Goal: Check status: Check status

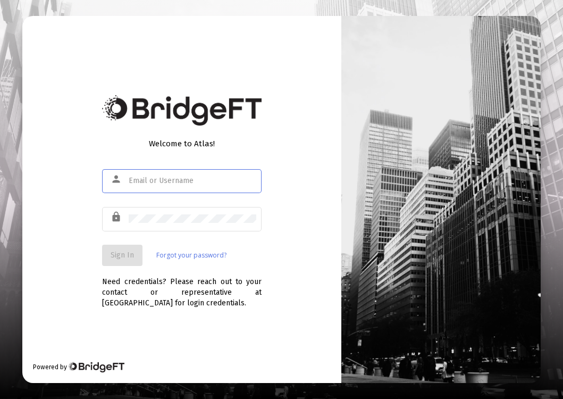
click at [124, 173] on div "person" at bounding box center [118, 179] width 21 height 18
drag, startPoint x: 157, startPoint y: 190, endPoint x: 152, endPoint y: 184, distance: 7.9
click at [157, 189] on div at bounding box center [193, 181] width 128 height 26
click at [152, 183] on input "text" at bounding box center [193, 181] width 128 height 9
type input "[PERSON_NAME][EMAIL_ADDRESS][DOMAIN_NAME]"
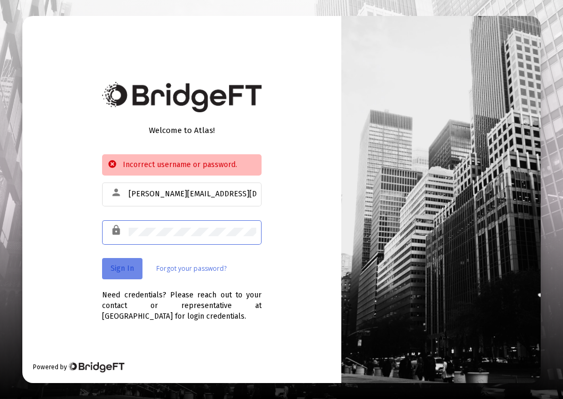
click at [125, 262] on button "Sign In" at bounding box center [122, 268] width 40 height 21
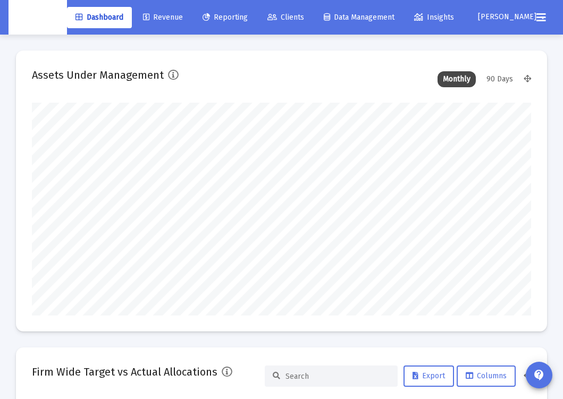
scroll to position [213, 267]
click at [299, 16] on span "Clients" at bounding box center [286, 17] width 37 height 9
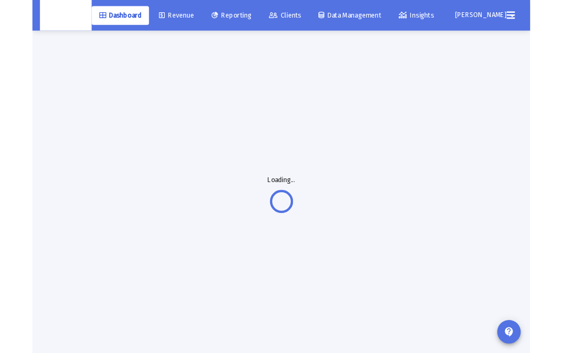
scroll to position [16, 0]
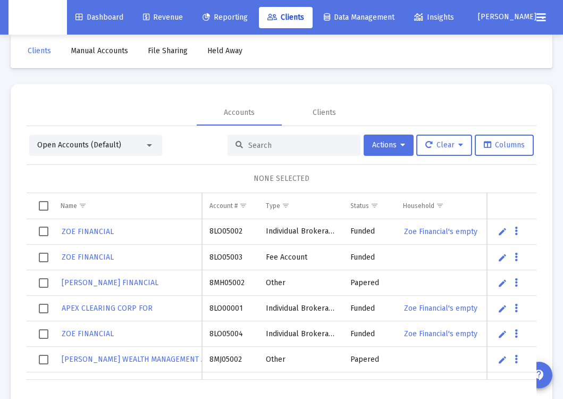
click at [286, 152] on div at bounding box center [294, 145] width 133 height 21
click at [286, 149] on div at bounding box center [294, 145] width 133 height 21
click at [267, 139] on div at bounding box center [294, 145] width 133 height 21
click at [272, 149] on input at bounding box center [300, 145] width 104 height 9
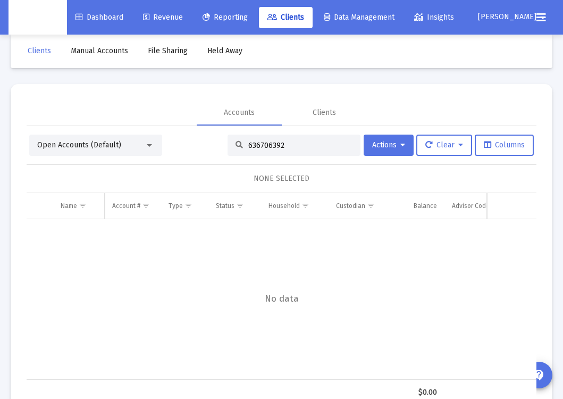
type input "636706392"
click at [91, 157] on div "Open Accounts (Default) 636706392 Actions Clear Columns NONE SELECTED Name Name…" at bounding box center [282, 270] width 510 height 271
click at [86, 151] on div "Open Accounts (Default)" at bounding box center [95, 145] width 133 height 21
click at [123, 146] on div "Open Accounts (Default)" at bounding box center [90, 145] width 107 height 11
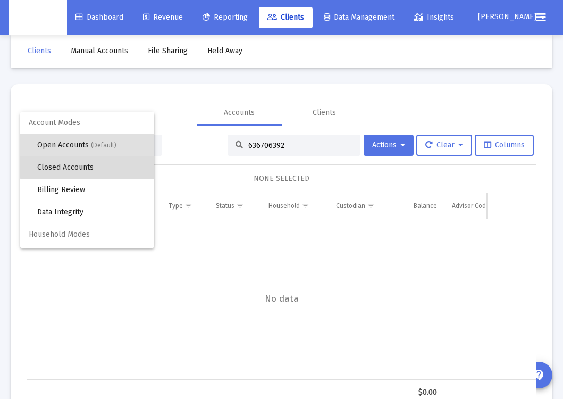
click at [119, 163] on span "Closed Accounts" at bounding box center [91, 167] width 109 height 22
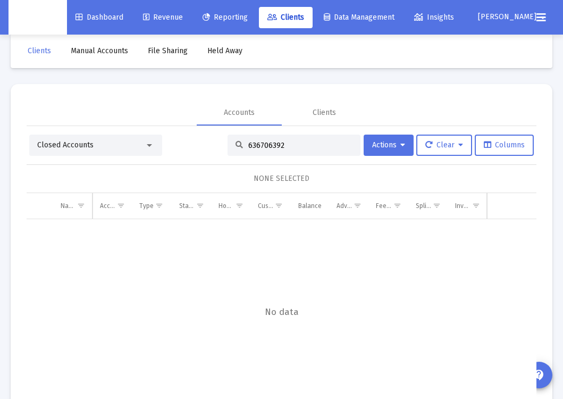
click at [291, 147] on input "636706392" at bounding box center [300, 145] width 104 height 9
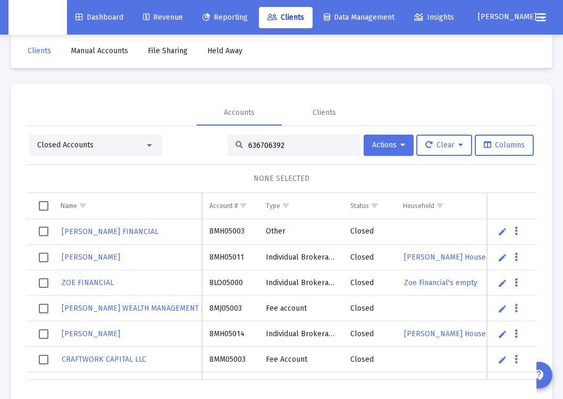
click at [267, 143] on input "636706392" at bounding box center [300, 145] width 104 height 9
paste input "636706392"
type input "636706392"
